Goal: Task Accomplishment & Management: Complete application form

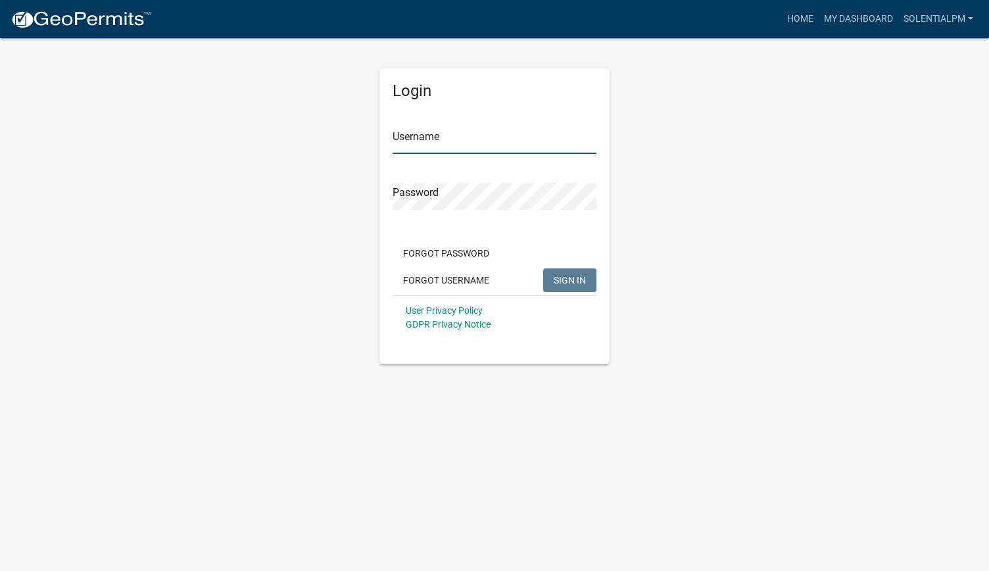
type input "SolentialPM"
click at [553, 274] on button "SIGN IN" at bounding box center [569, 280] width 53 height 24
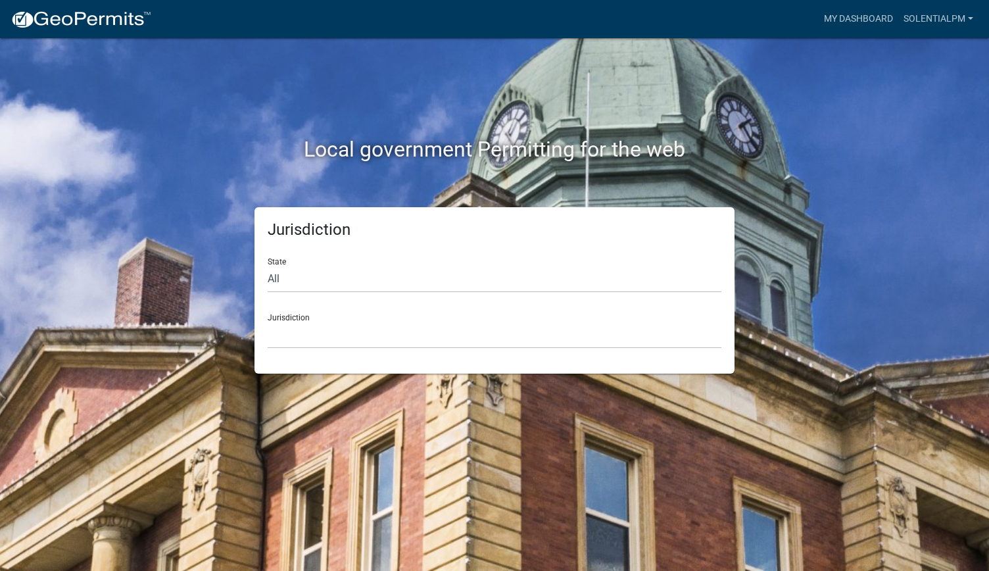
click at [453, 314] on div "Jurisdiction [GEOGRAPHIC_DATA], [US_STATE] [GEOGRAPHIC_DATA], [US_STATE][PERSON…" at bounding box center [495, 325] width 454 height 45
click at [449, 264] on div "State All [US_STATE] [US_STATE] [US_STATE] [US_STATE] [US_STATE] [US_STATE] [US…" at bounding box center [495, 269] width 454 height 45
click at [387, 330] on select "[GEOGRAPHIC_DATA], [US_STATE] [GEOGRAPHIC_DATA], [US_STATE][PERSON_NAME][GEOGRA…" at bounding box center [495, 335] width 454 height 27
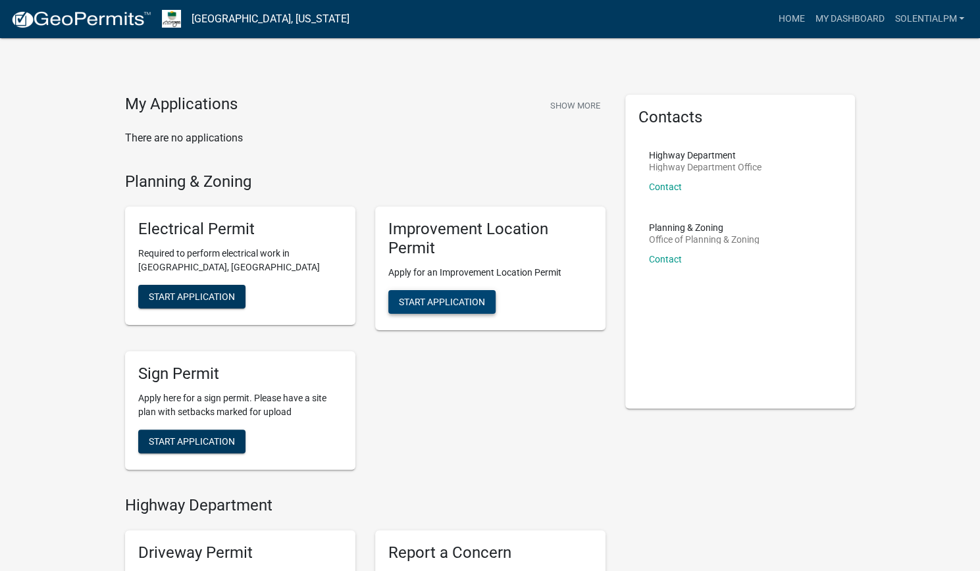
click at [422, 298] on span "Start Application" at bounding box center [442, 301] width 86 height 11
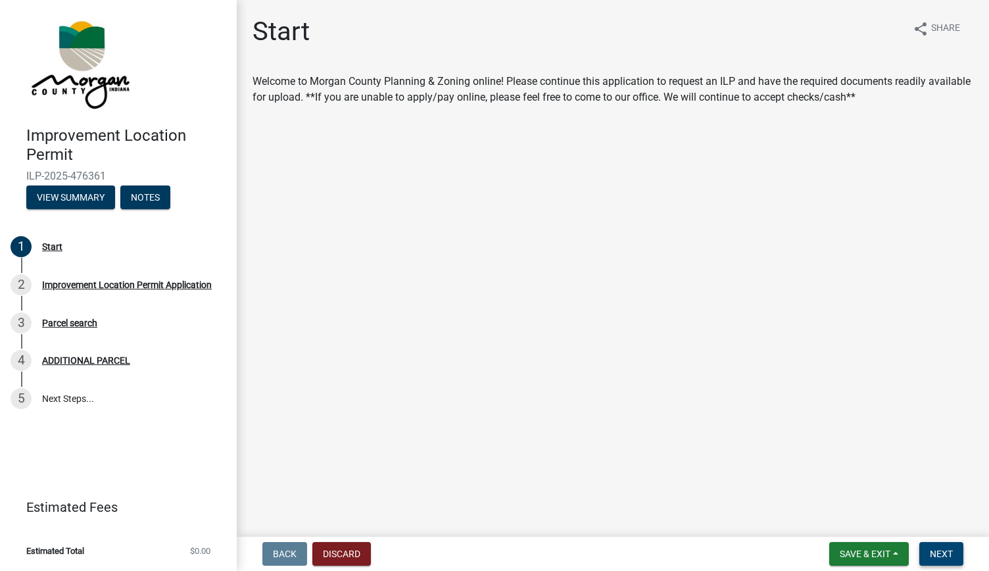
click at [928, 552] on button "Next" at bounding box center [942, 554] width 44 height 24
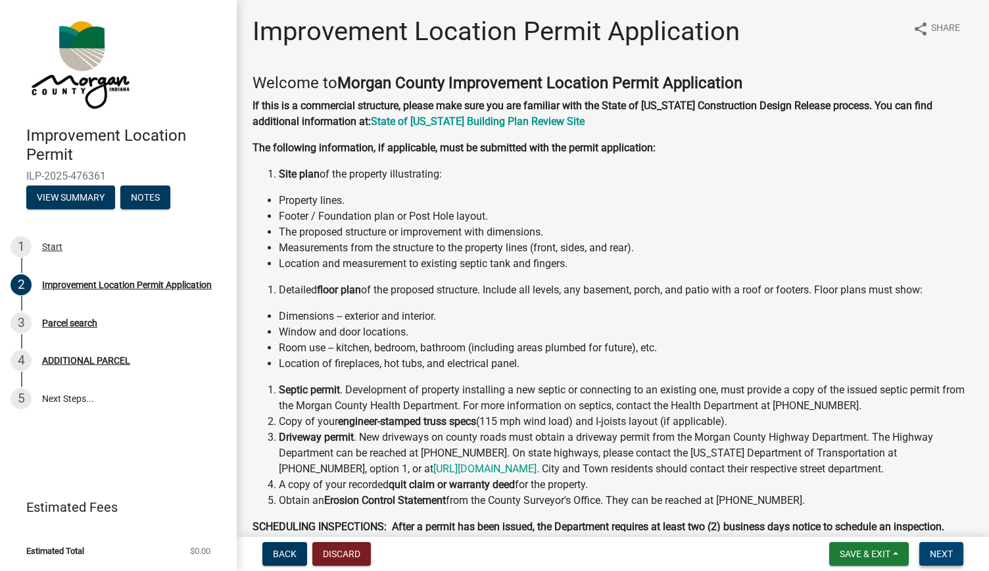
click at [937, 544] on button "Next" at bounding box center [942, 554] width 44 height 24
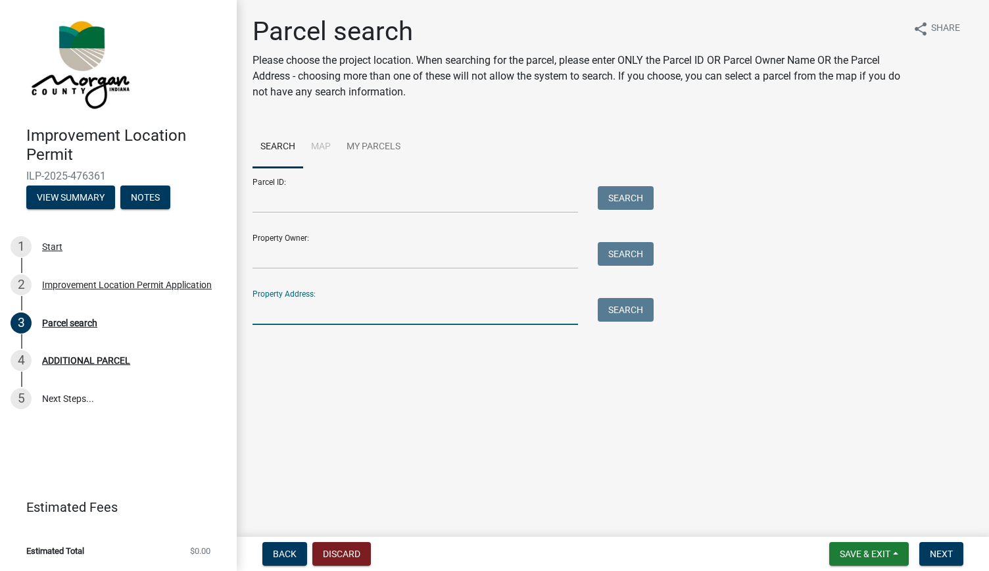
click at [346, 303] on input "Property Address:" at bounding box center [416, 311] width 326 height 27
type input "[STREET_ADDRESS]"
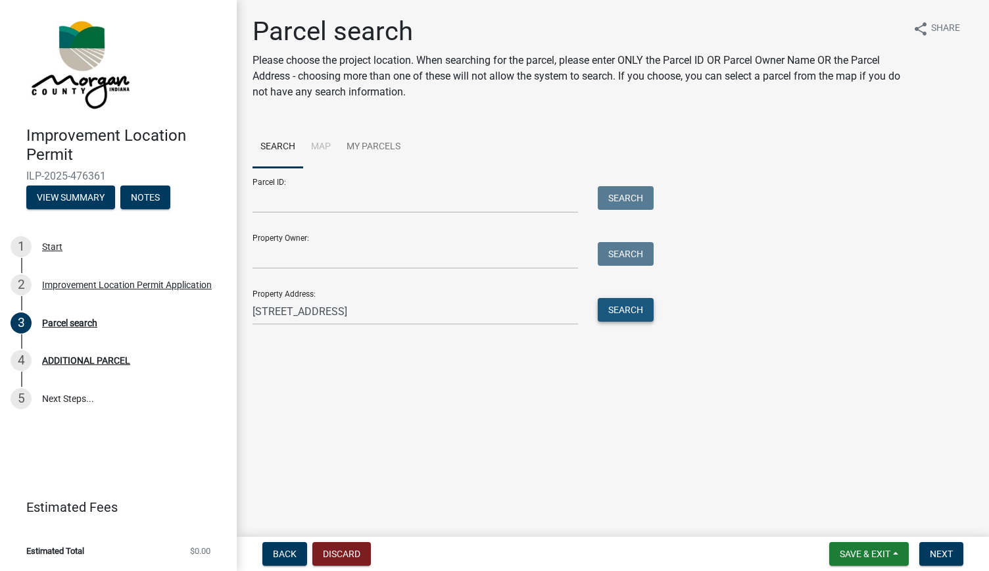
click at [613, 321] on button "Search" at bounding box center [626, 310] width 56 height 24
